Goal: Check status

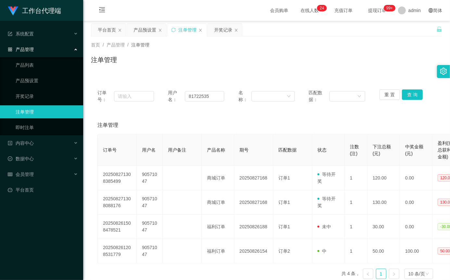
scroll to position [34, 0]
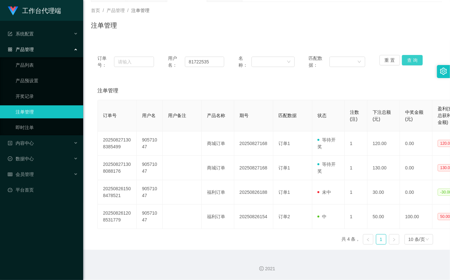
click at [406, 59] on button "查 询" at bounding box center [412, 60] width 21 height 10
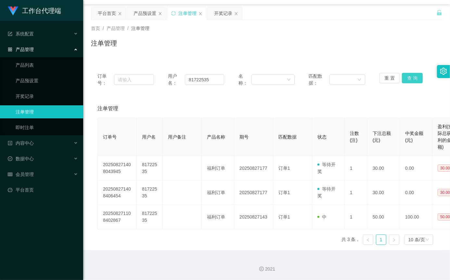
click at [409, 75] on button "查 询" at bounding box center [412, 78] width 21 height 10
click at [409, 75] on div "重 置 查 询" at bounding box center [407, 80] width 57 height 14
click at [410, 74] on button "查 询" at bounding box center [412, 78] width 21 height 10
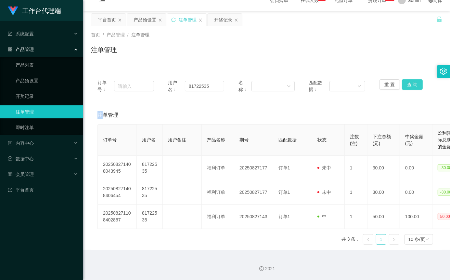
scroll to position [10, 0]
click at [410, 85] on button "查 询" at bounding box center [412, 85] width 21 height 10
click at [410, 85] on div "重 置 查 询" at bounding box center [407, 87] width 57 height 14
click at [410, 85] on button "查 询" at bounding box center [412, 85] width 21 height 10
click at [215, 88] on input "81722535" at bounding box center [204, 86] width 39 height 10
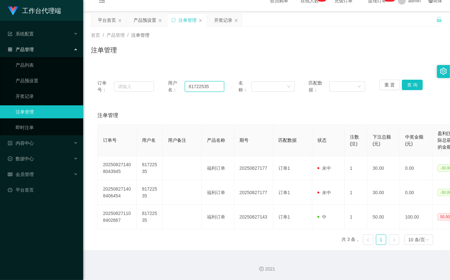
click at [215, 88] on input "81722535" at bounding box center [204, 86] width 39 height 10
paste input "93907"
type input "81793907"
click at [412, 83] on button "查 询" at bounding box center [412, 85] width 21 height 10
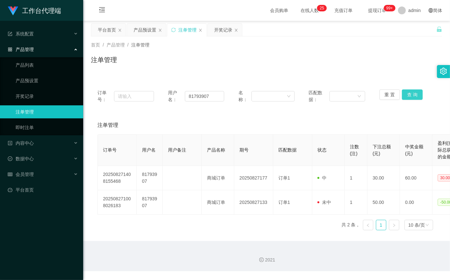
scroll to position [0, 0]
click at [210, 98] on input "81793907" at bounding box center [204, 96] width 39 height 10
click at [412, 92] on button "查 询" at bounding box center [412, 94] width 21 height 10
